Goal: Find specific page/section

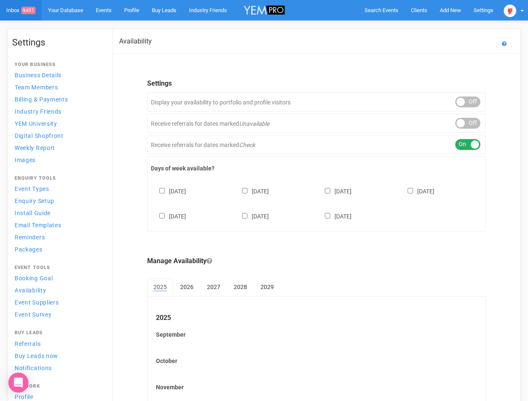
click at [264, 201] on div "[DATE] [DATE] [DATE] [DATE] [DATE] [DATE] [DATE]" at bounding box center [316, 200] width 331 height 50
click at [381, 10] on span "Search Events" at bounding box center [382, 10] width 34 height 6
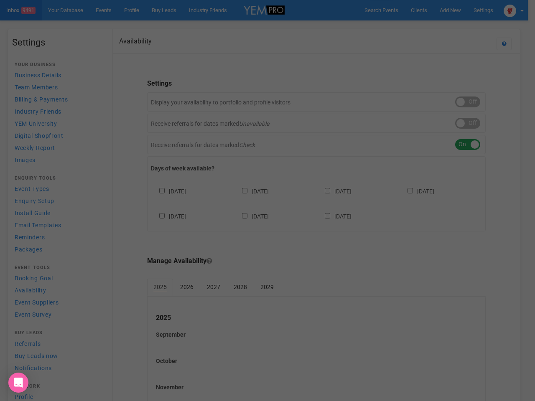
click at [0, 0] on div "Loading..." at bounding box center [0, 0] width 0 height 0
click at [431, 27] on div "Loading..." at bounding box center [267, 200] width 535 height 401
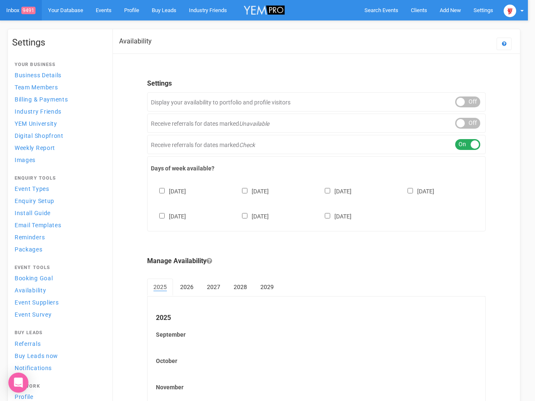
click at [514, 10] on div at bounding box center [267, 200] width 535 height 401
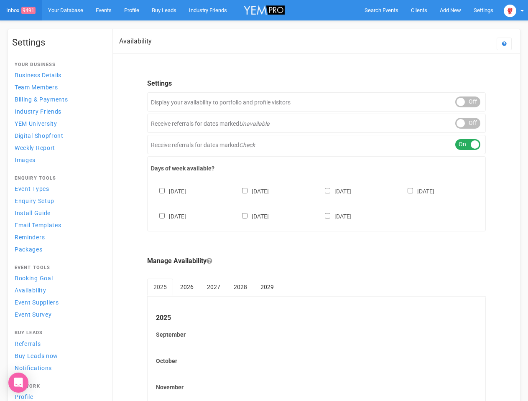
click at [468, 102] on div "ON OFF" at bounding box center [467, 102] width 25 height 11
click at [468, 123] on div "ON OFF" at bounding box center [467, 123] width 25 height 11
click at [468, 145] on div "ON OFF" at bounding box center [467, 144] width 25 height 11
click at [316, 203] on div "[DATE] [DATE] [DATE] [DATE] [DATE] [DATE] [DATE]" at bounding box center [316, 200] width 331 height 50
